Goal: Transaction & Acquisition: Book appointment/travel/reservation

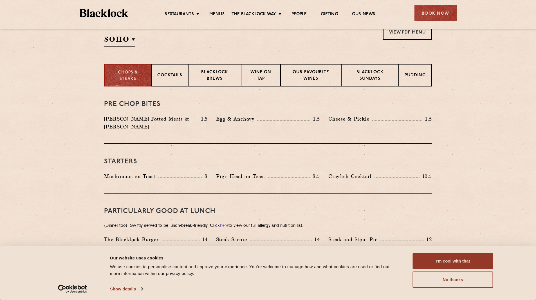
scroll to position [197, 0]
click at [447, 279] on button "No thanks" at bounding box center [453, 279] width 80 height 16
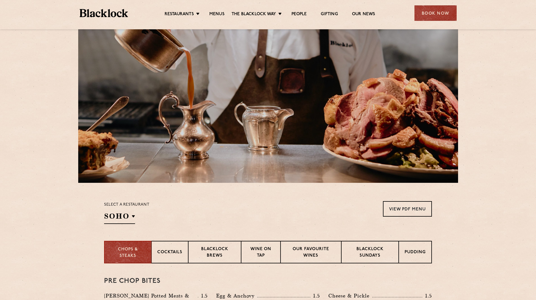
scroll to position [0, 0]
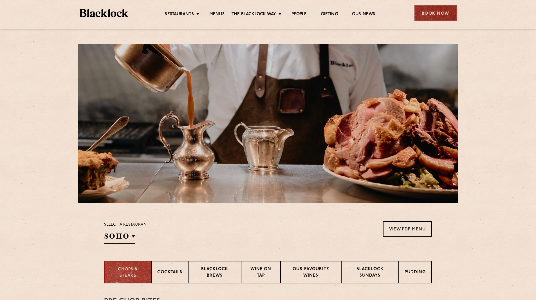
click at [433, 15] on div "Book Now" at bounding box center [435, 12] width 42 height 15
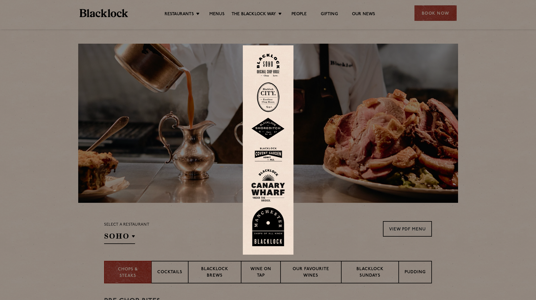
click at [273, 66] on img at bounding box center [268, 65] width 23 height 23
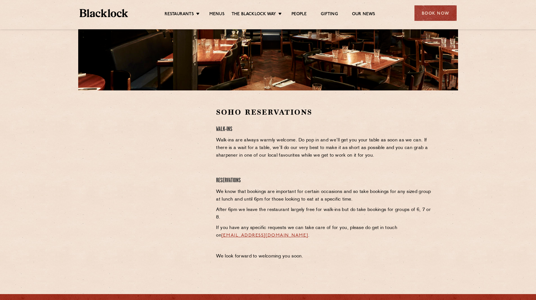
scroll to position [113, 0]
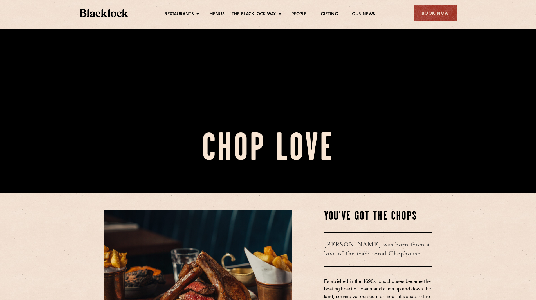
scroll to position [169, 0]
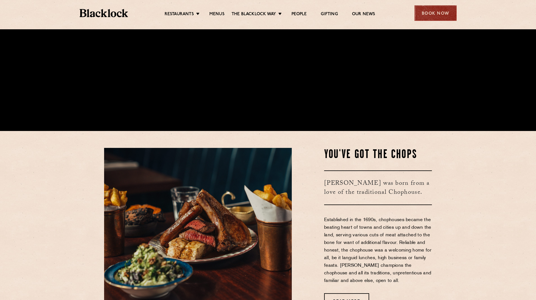
click at [434, 17] on div "Book Now" at bounding box center [435, 12] width 42 height 15
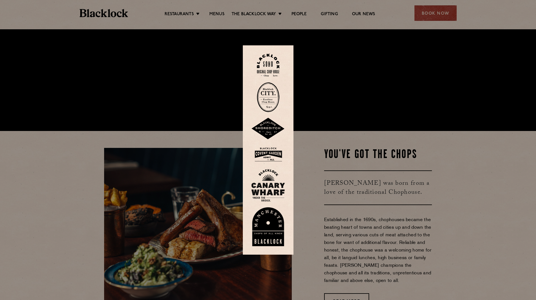
click at [266, 66] on img at bounding box center [268, 65] width 23 height 23
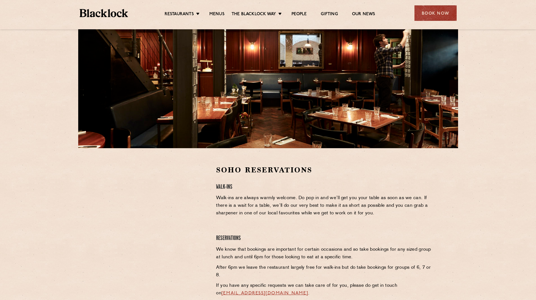
scroll to position [56, 0]
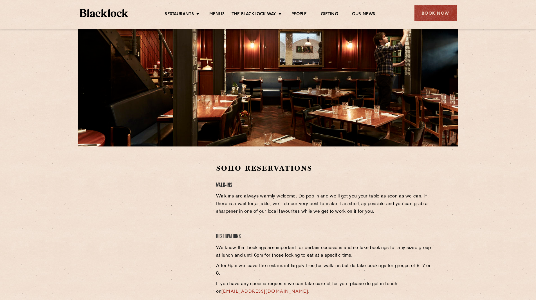
click at [201, 202] on div at bounding box center [156, 205] width 104 height 85
click at [204, 236] on div at bounding box center [156, 205] width 104 height 85
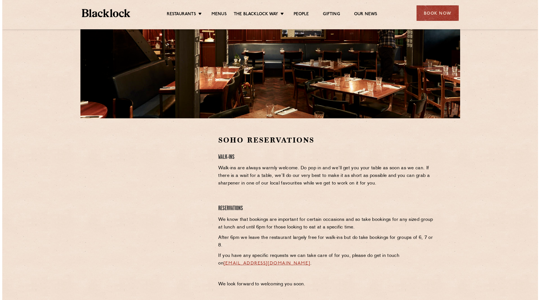
scroll to position [0, 0]
